Goal: Task Accomplishment & Management: Manage account settings

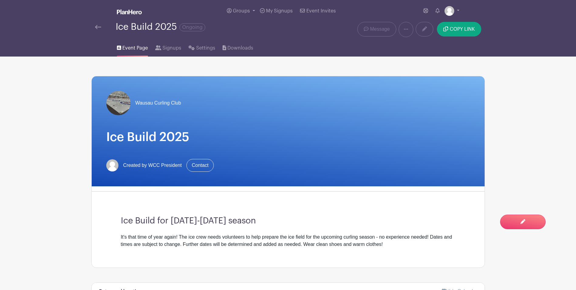
click at [98, 25] on img at bounding box center [98, 27] width 6 height 4
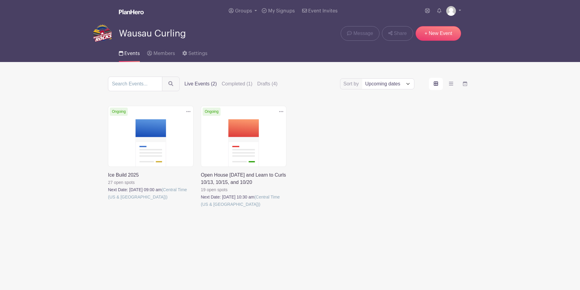
click at [201, 208] on link at bounding box center [201, 208] width 0 height 0
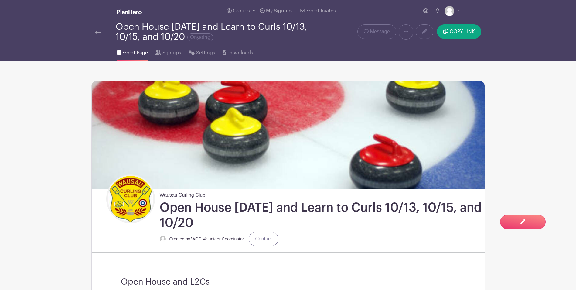
click at [97, 32] on img at bounding box center [98, 32] width 6 height 4
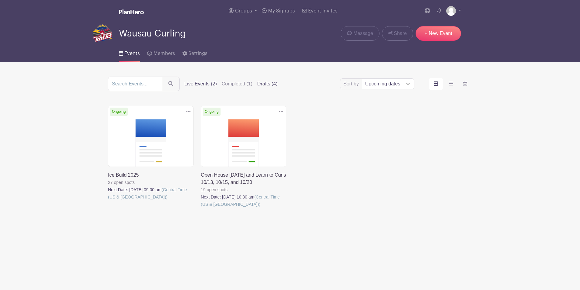
click at [265, 81] on label "Drafts (4)" at bounding box center [267, 83] width 20 height 7
click at [0, 0] on input "Drafts (4)" at bounding box center [0, 0] width 0 height 0
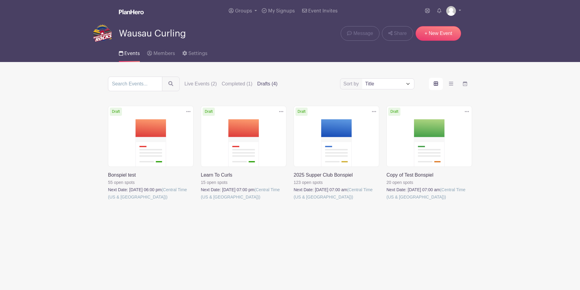
click at [201, 200] on link at bounding box center [201, 200] width 0 height 0
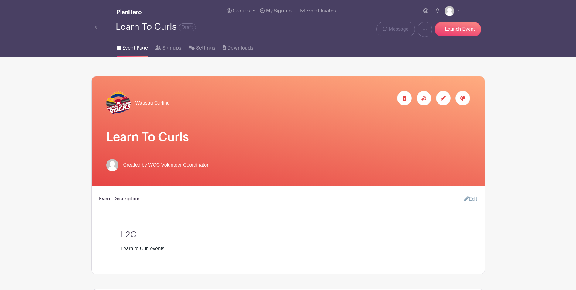
click at [442, 97] on icon at bounding box center [443, 98] width 5 height 5
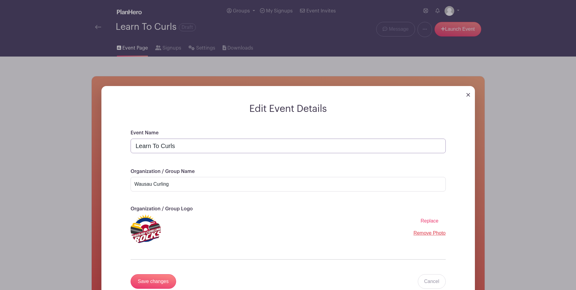
click at [191, 146] on input "Learn To Curls" at bounding box center [288, 145] width 315 height 15
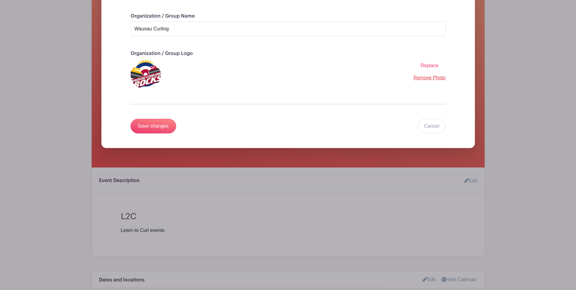
scroll to position [156, 0]
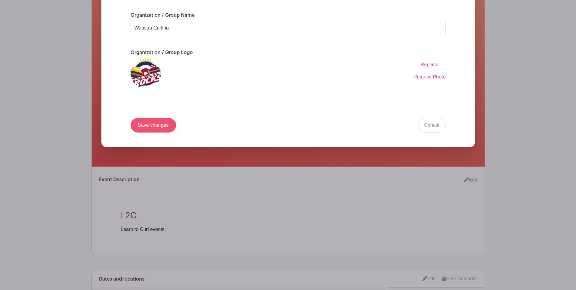
type input "Learn To Curl Events"
click at [155, 127] on input "Save changes" at bounding box center [154, 125] width 46 height 15
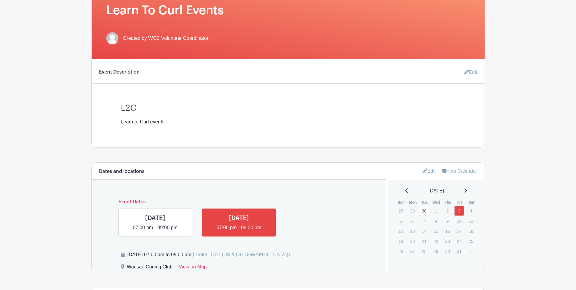
scroll to position [127, 0]
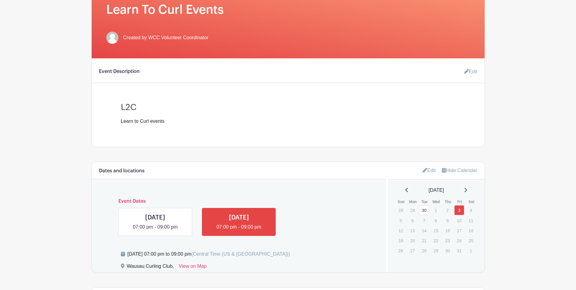
click at [472, 73] on link "Edit" at bounding box center [468, 72] width 18 height 12
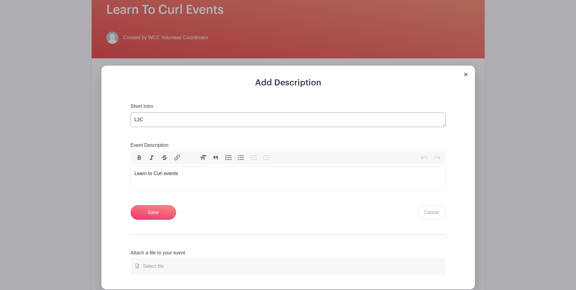
drag, startPoint x: 150, startPoint y: 120, endPoint x: 132, endPoint y: 121, distance: 17.3
click at [132, 121] on textarea "L2C" at bounding box center [288, 119] width 315 height 15
type textarea "Learn to Curl Events"
drag, startPoint x: 188, startPoint y: 176, endPoint x: 133, endPoint y: 176, distance: 54.6
click at [133, 176] on trix-editor "Learn to Curl events" at bounding box center [288, 178] width 315 height 24
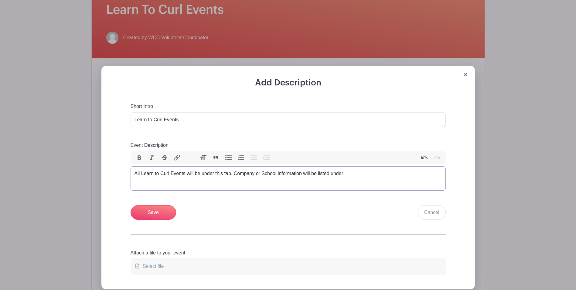
click at [199, 173] on div "All Learn to Curl Events will be under this tab. Company or School information …" at bounding box center [287, 173] width 307 height 7
click at [336, 173] on div "All Learn to Curl Events are in this tab. Company or School information will be…" at bounding box center [287, 173] width 307 height 7
click at [240, 174] on div "All Learn to Curl Events are in this tab. Company or School information will be…" at bounding box center [287, 173] width 307 height 7
type trix-editor "<div>All Learn to Curl Events are in this tab. Company, Group or School informa…"
click at [162, 212] on input "Save" at bounding box center [154, 212] width 46 height 15
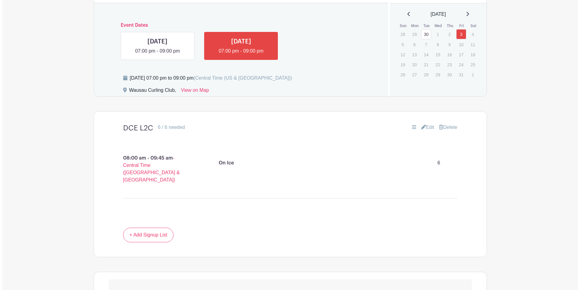
scroll to position [366, 0]
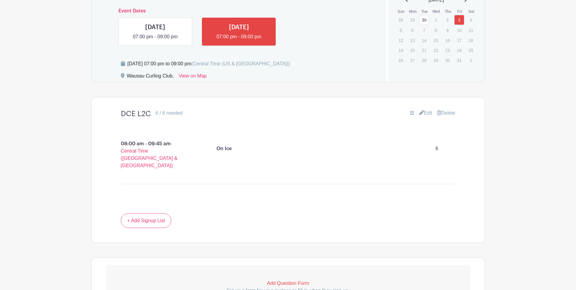
click at [449, 114] on link "Delete" at bounding box center [446, 112] width 18 height 7
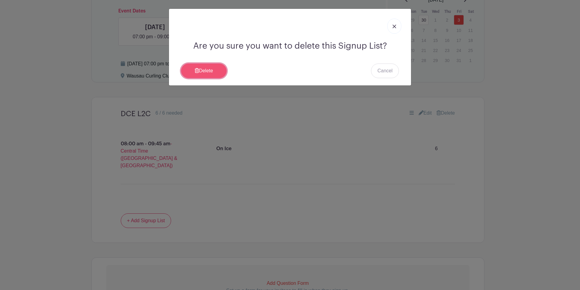
click at [196, 72] on icon at bounding box center [197, 70] width 4 height 5
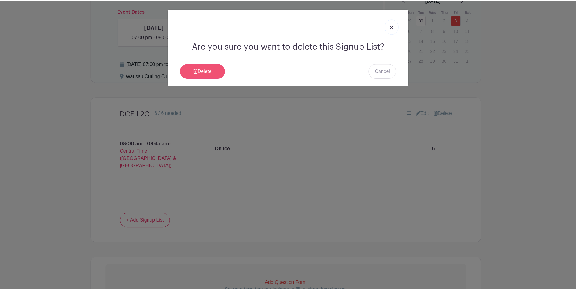
scroll to position [273, 0]
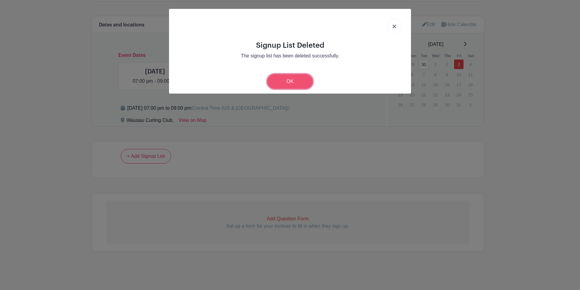
click at [298, 78] on link "OK" at bounding box center [290, 81] width 46 height 15
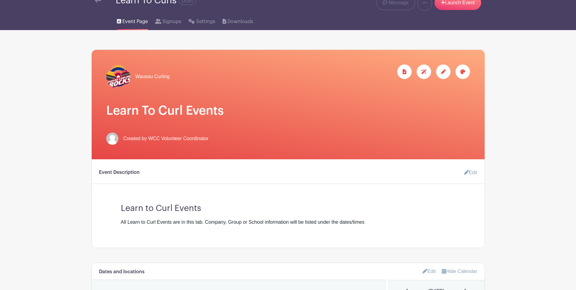
scroll to position [0, 0]
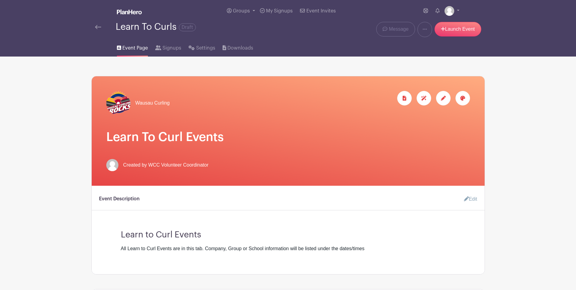
click at [100, 26] on img at bounding box center [98, 27] width 6 height 4
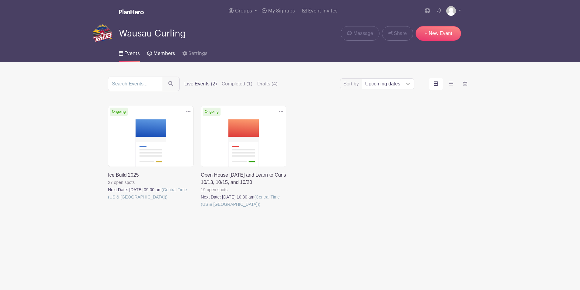
click at [159, 49] on link "Members" at bounding box center [161, 51] width 28 height 19
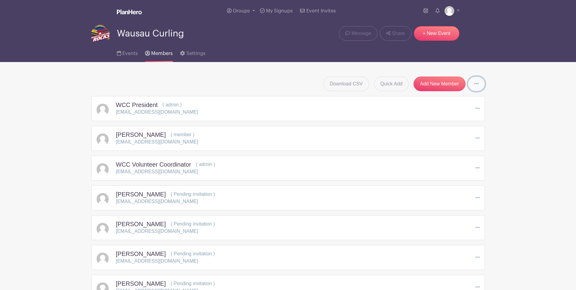
click at [475, 82] on icon at bounding box center [476, 83] width 4 height 5
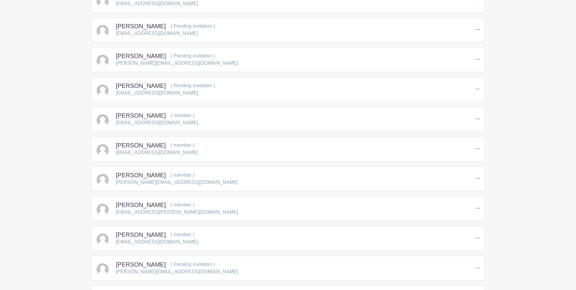
scroll to position [3720, 0]
